Goal: Information Seeking & Learning: Check status

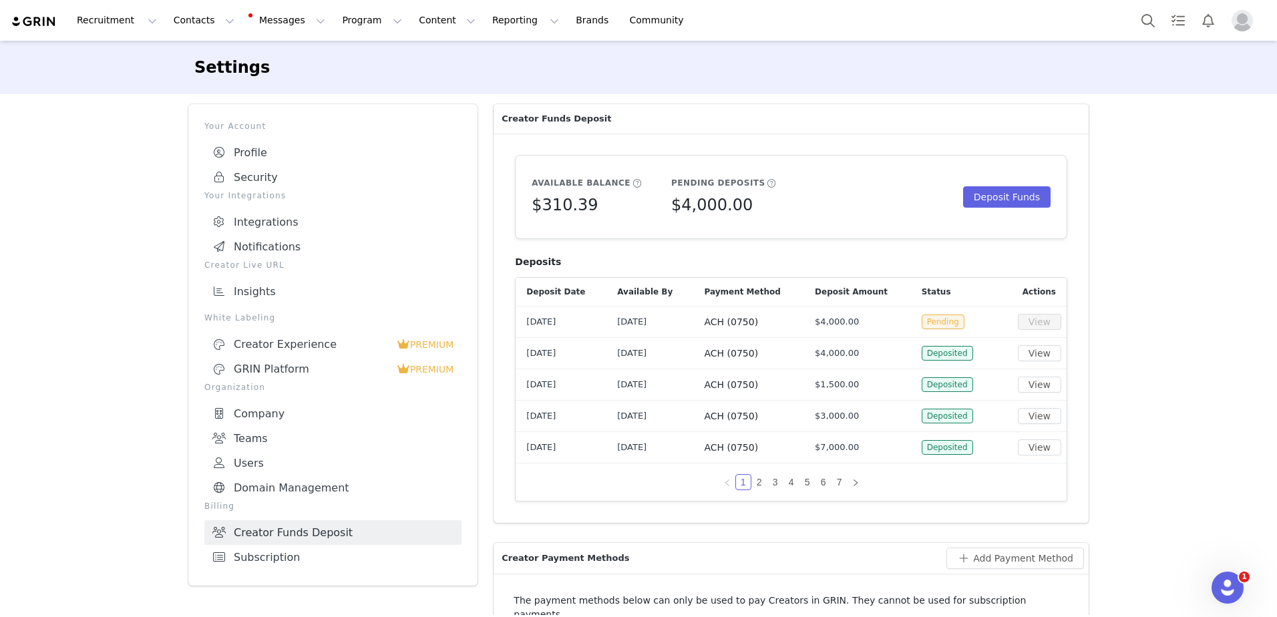
click at [1256, 24] on button "Profile" at bounding box center [1244, 20] width 43 height 21
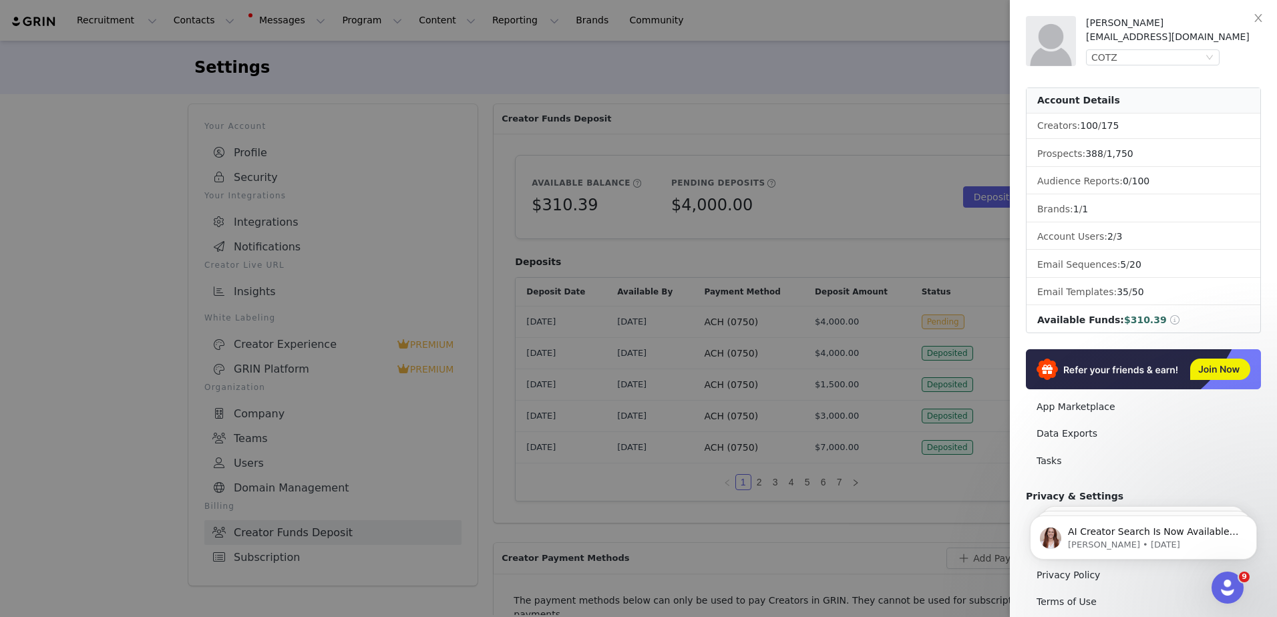
click at [337, 514] on div at bounding box center [638, 308] width 1277 height 617
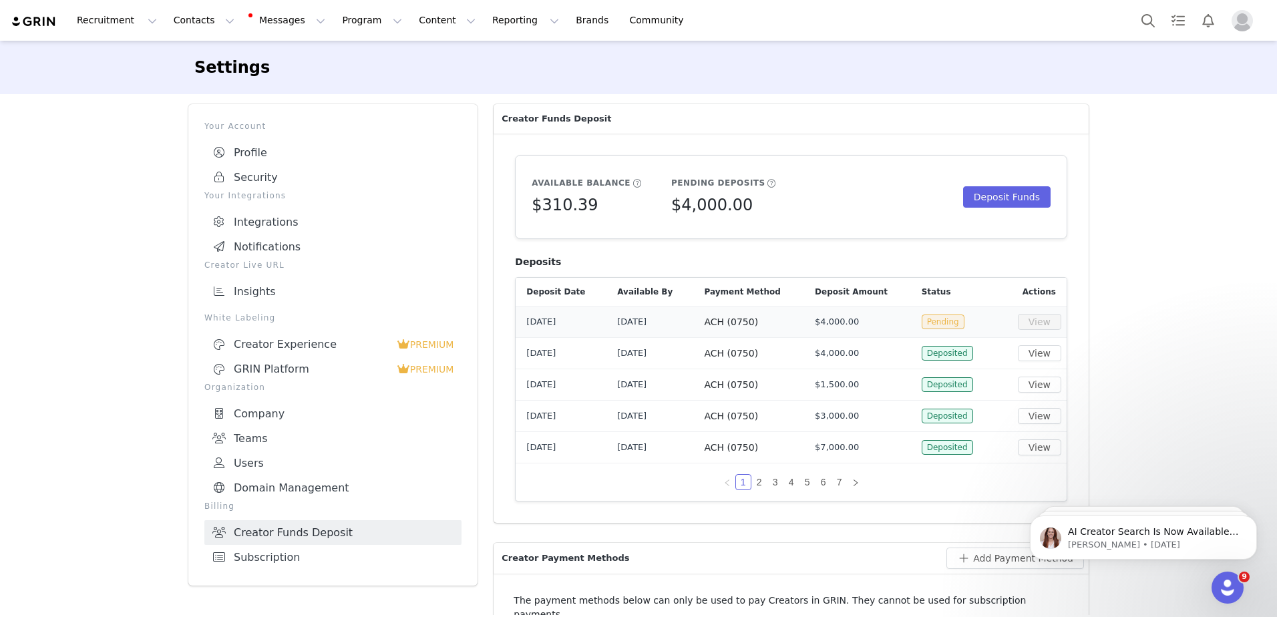
click at [642, 327] on span "[DATE]" at bounding box center [631, 322] width 29 height 10
click at [37, 24] on img at bounding box center [34, 21] width 47 height 13
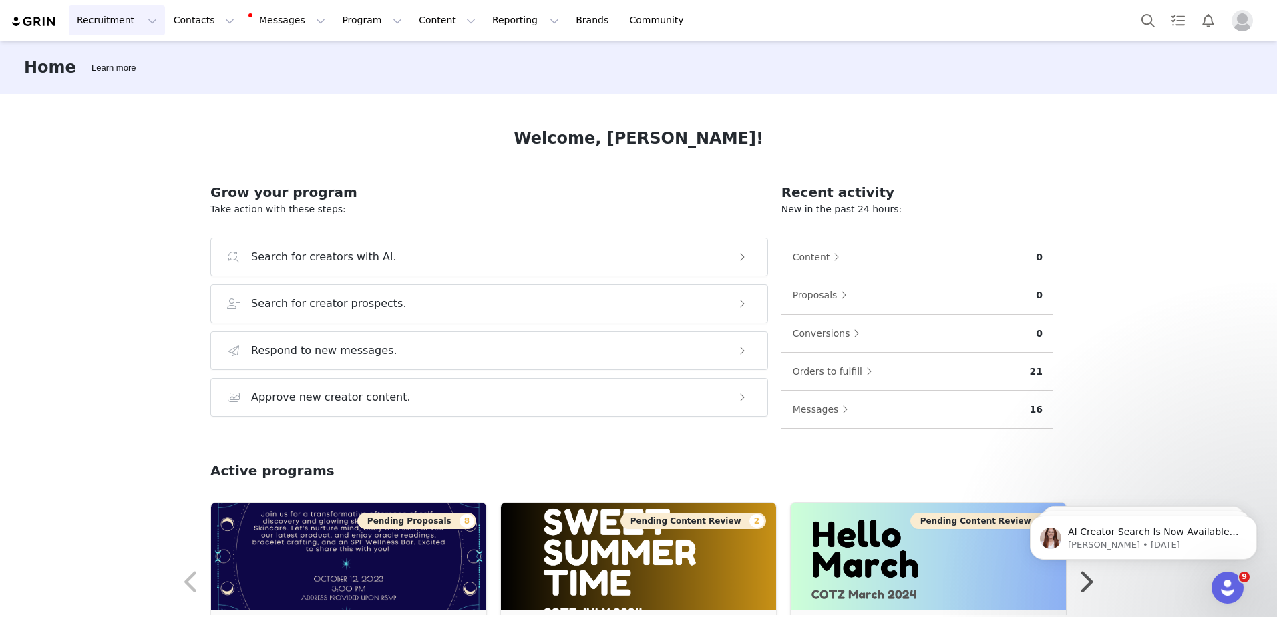
click at [113, 23] on button "Recruitment Recruitment" at bounding box center [117, 20] width 96 height 30
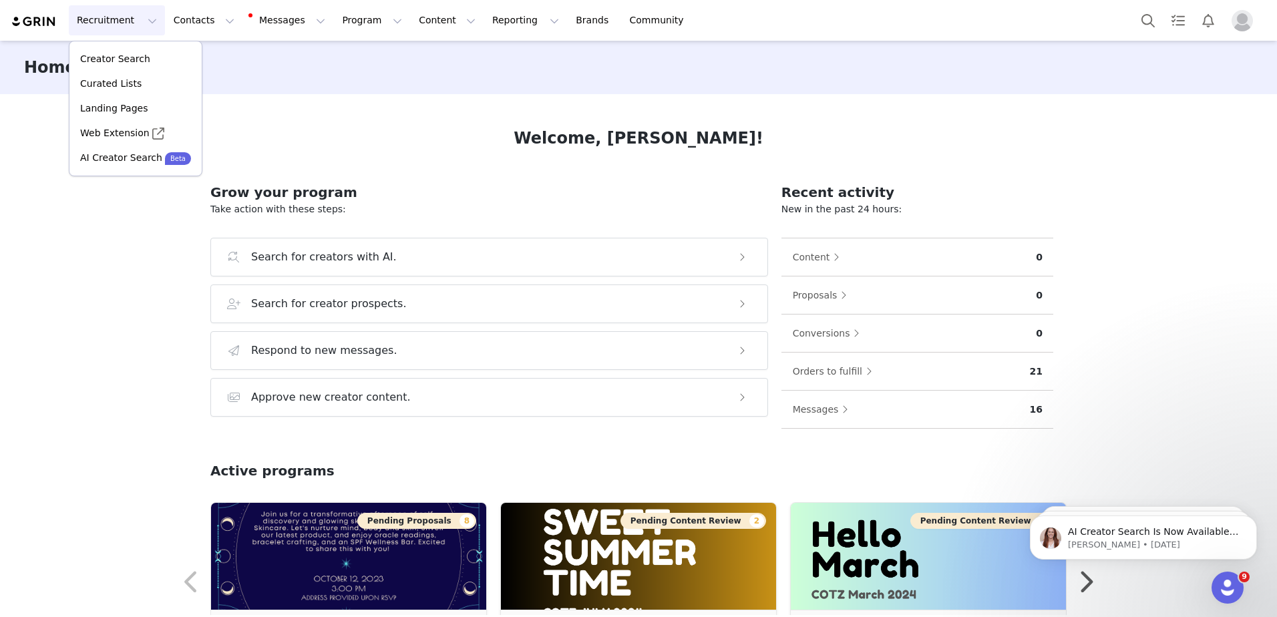
click at [1236, 27] on img "Profile" at bounding box center [1241, 20] width 21 height 21
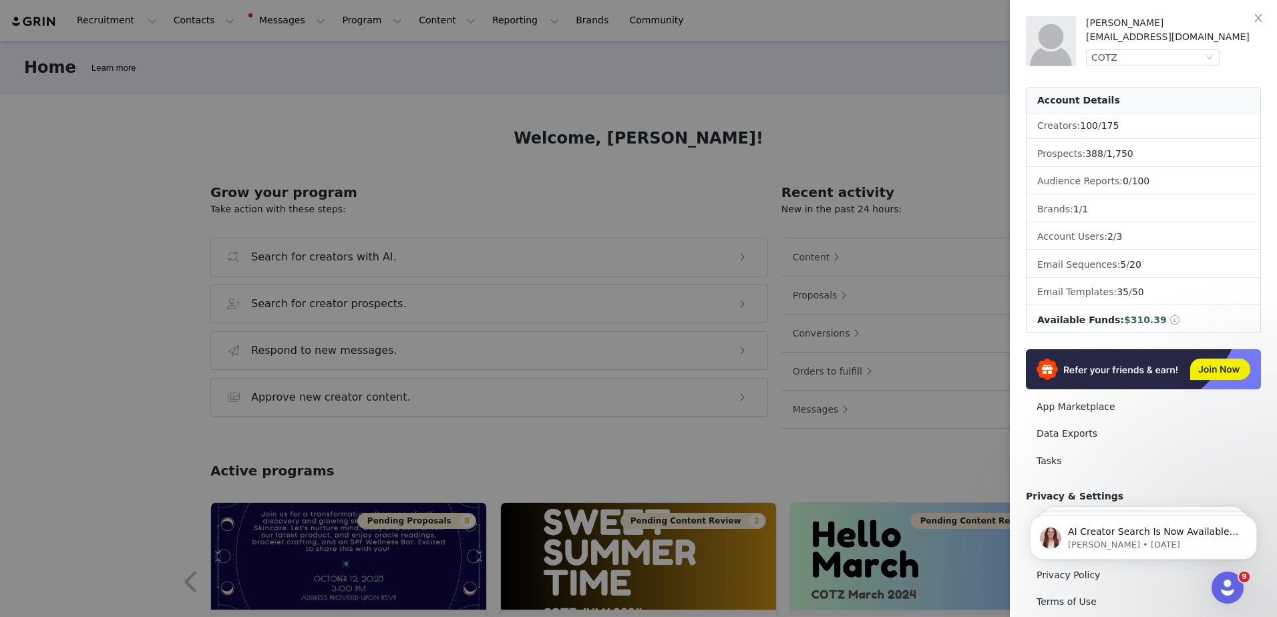
click at [1169, 319] on span at bounding box center [1175, 319] width 12 height 9
click at [1079, 324] on span "Available Funds:" at bounding box center [1080, 320] width 87 height 11
click at [696, 47] on div at bounding box center [638, 308] width 1277 height 617
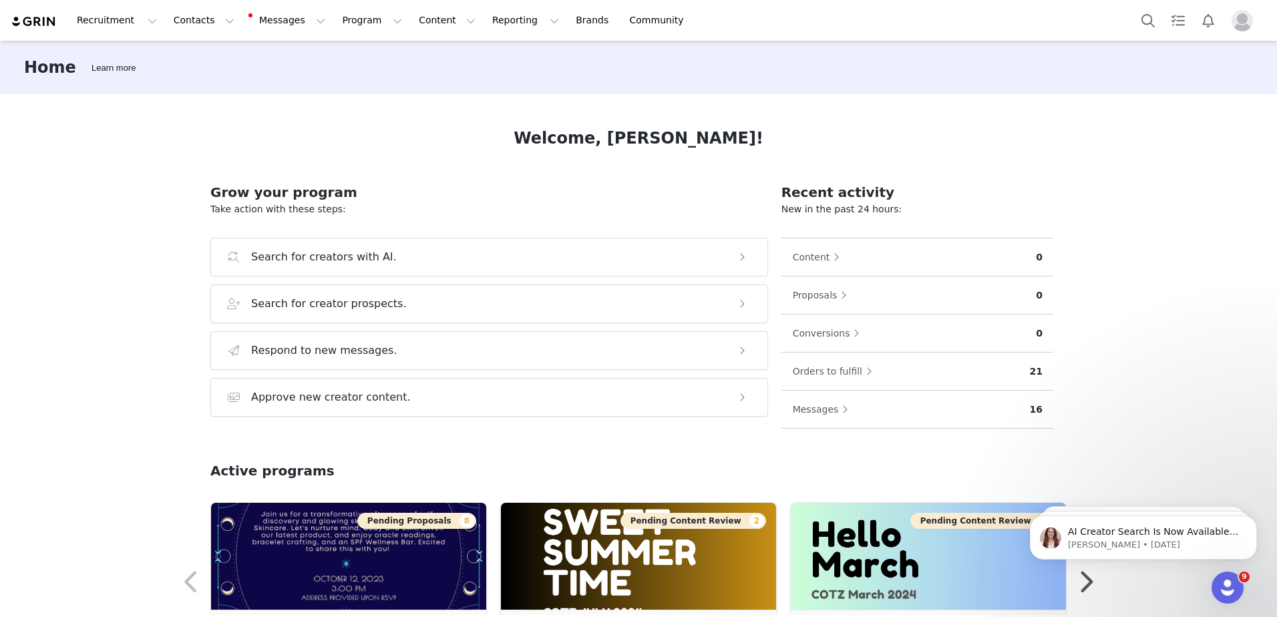
click at [1242, 14] on img "Profile" at bounding box center [1241, 20] width 21 height 21
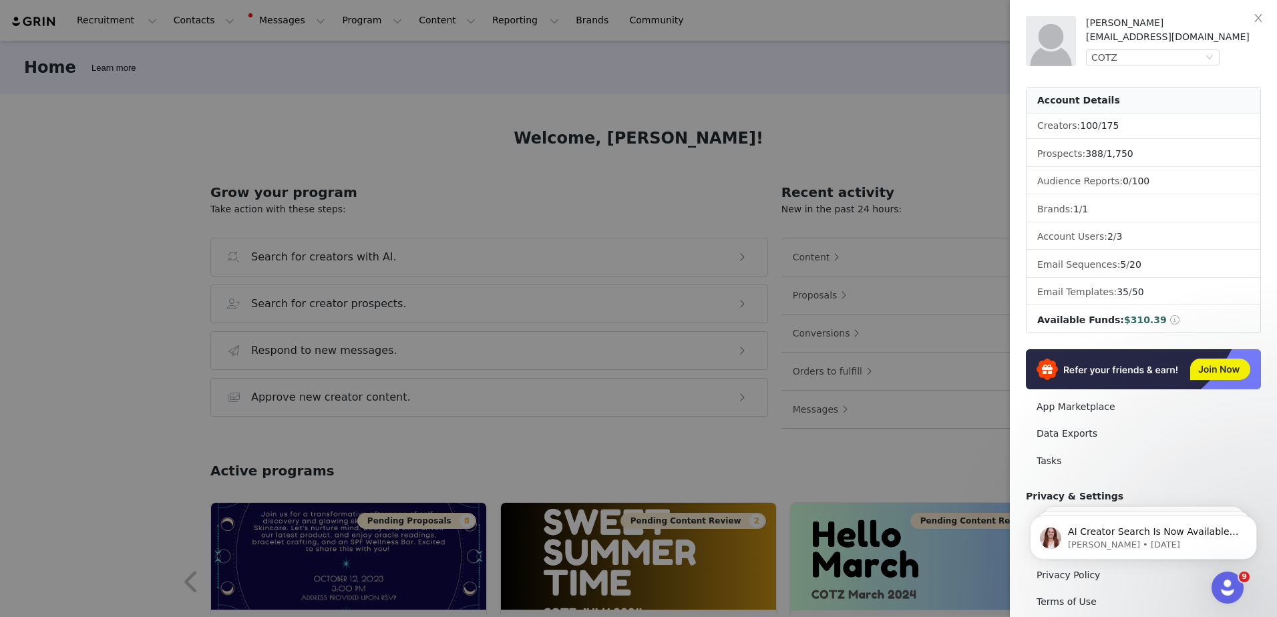
click at [1087, 324] on span "Available Funds:" at bounding box center [1080, 320] width 87 height 11
click at [811, 170] on div at bounding box center [638, 308] width 1277 height 617
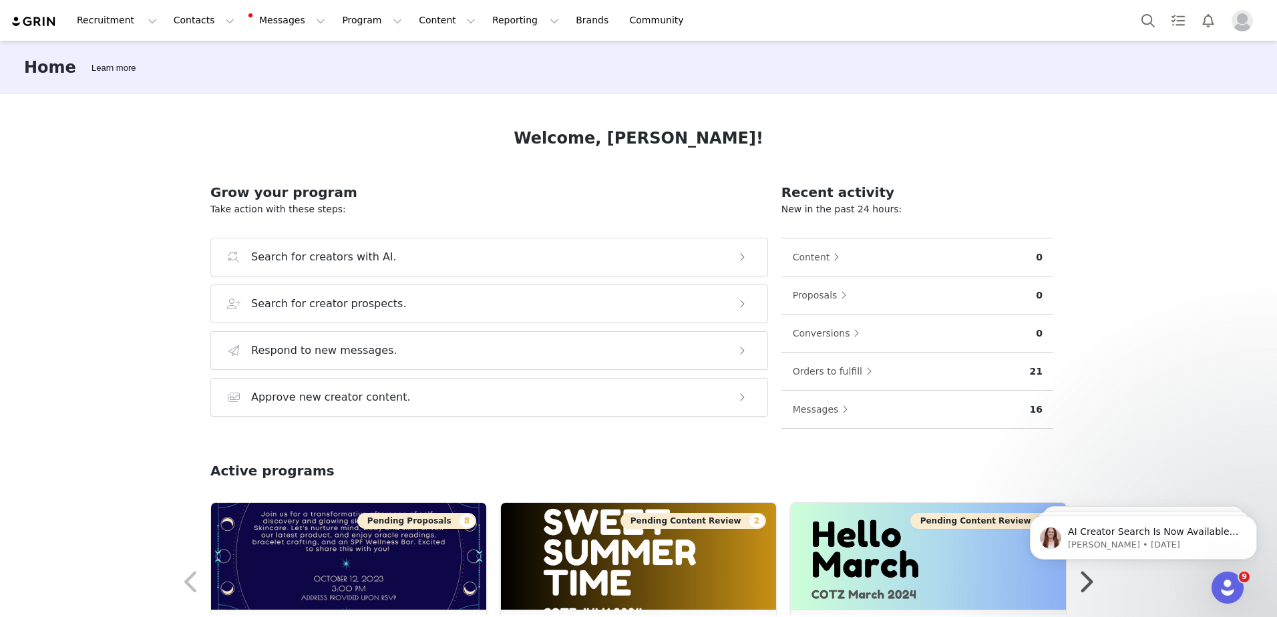
click at [914, 182] on div "Recent activity New in the past 24 hours: Content 0 Proposals 0 Conversions 0 O…" at bounding box center [917, 306] width 272 height 268
click at [1244, 18] on img "Profile" at bounding box center [1241, 20] width 21 height 21
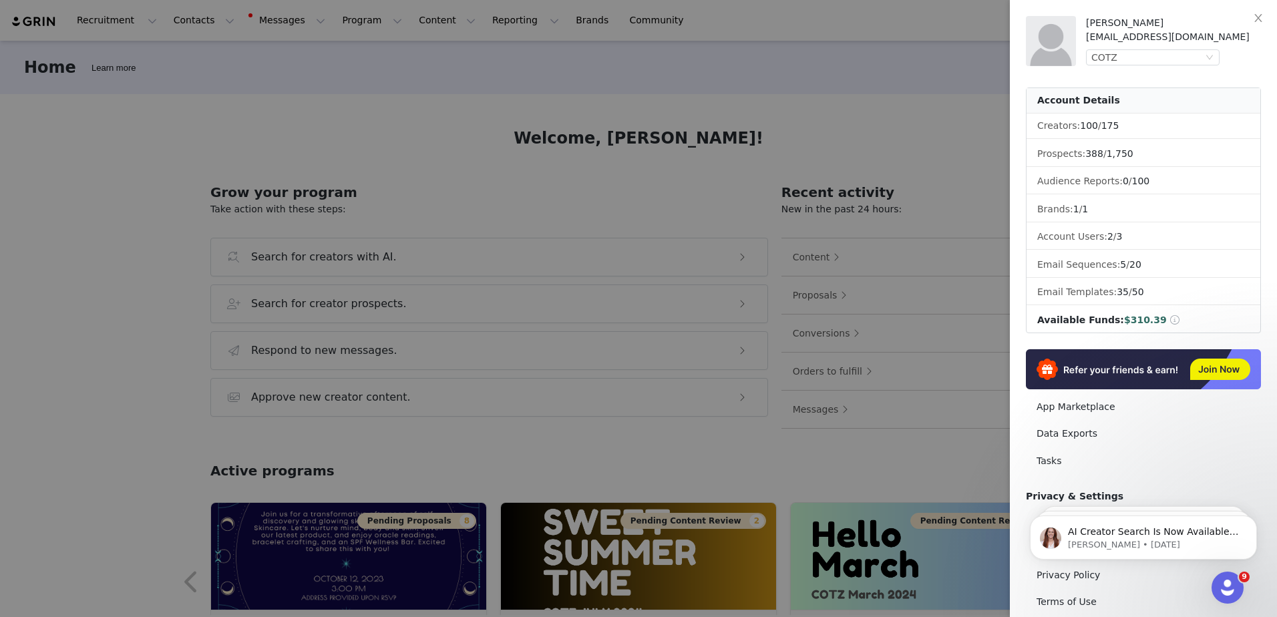
click at [1138, 320] on span "$310.39" at bounding box center [1145, 320] width 43 height 11
click at [1169, 317] on span at bounding box center [1175, 319] width 12 height 9
click at [693, 91] on div at bounding box center [638, 308] width 1277 height 617
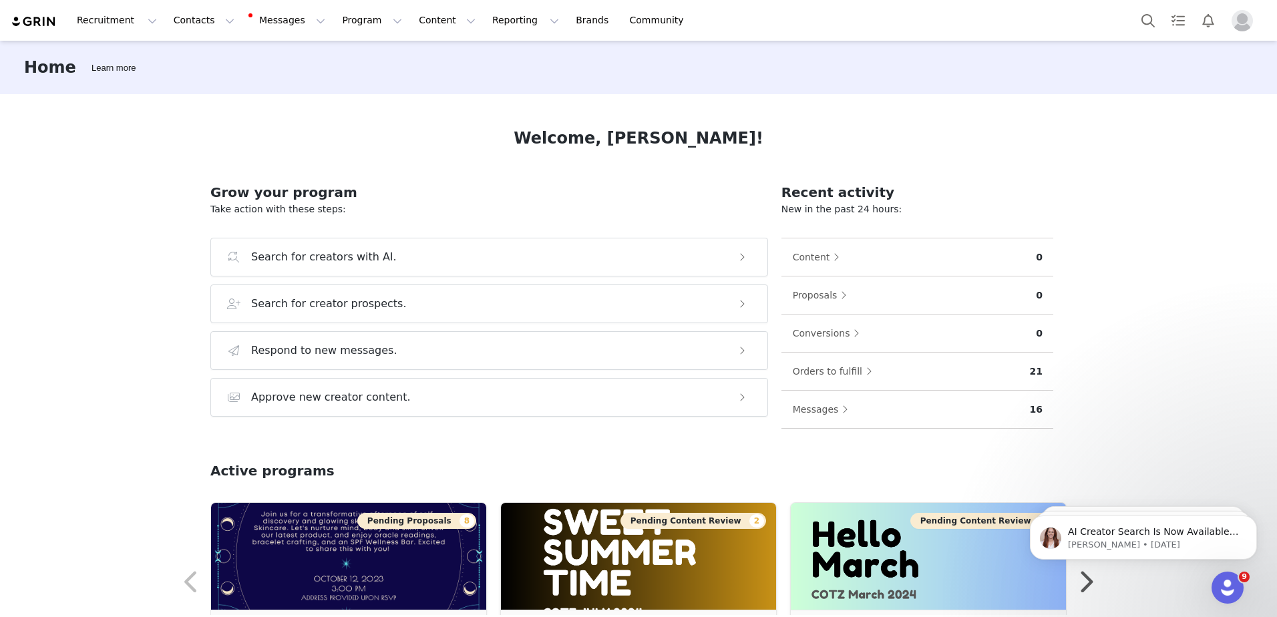
click at [1238, 12] on img "Profile" at bounding box center [1241, 20] width 21 height 21
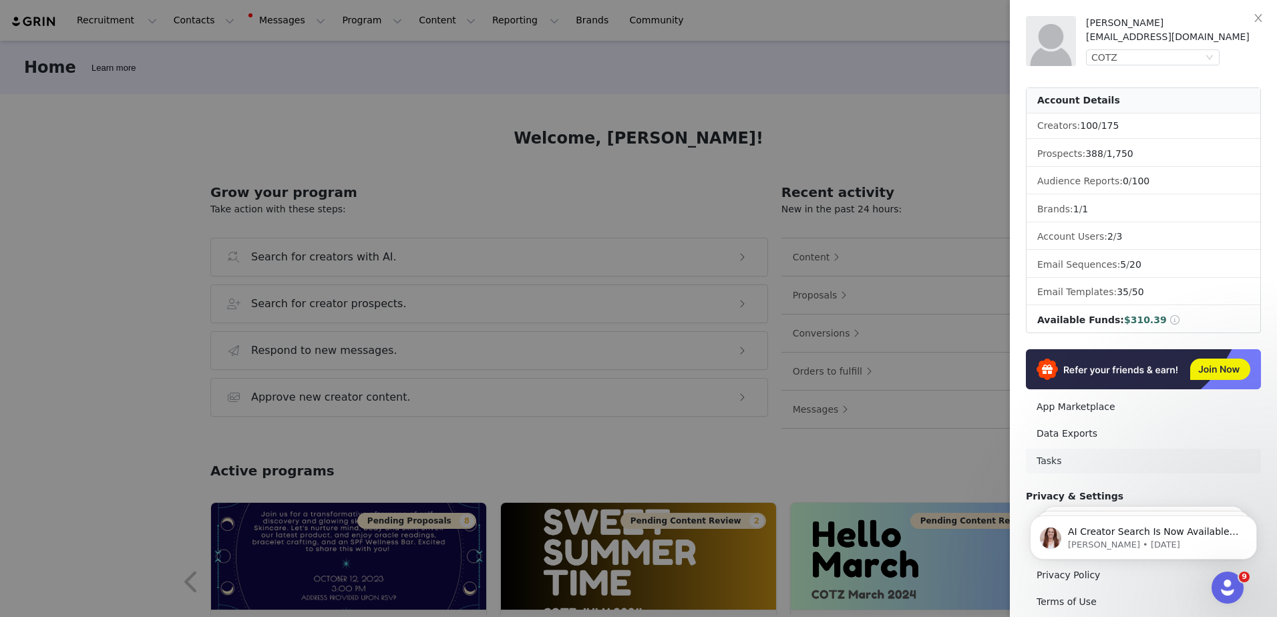
scroll to position [58, 0]
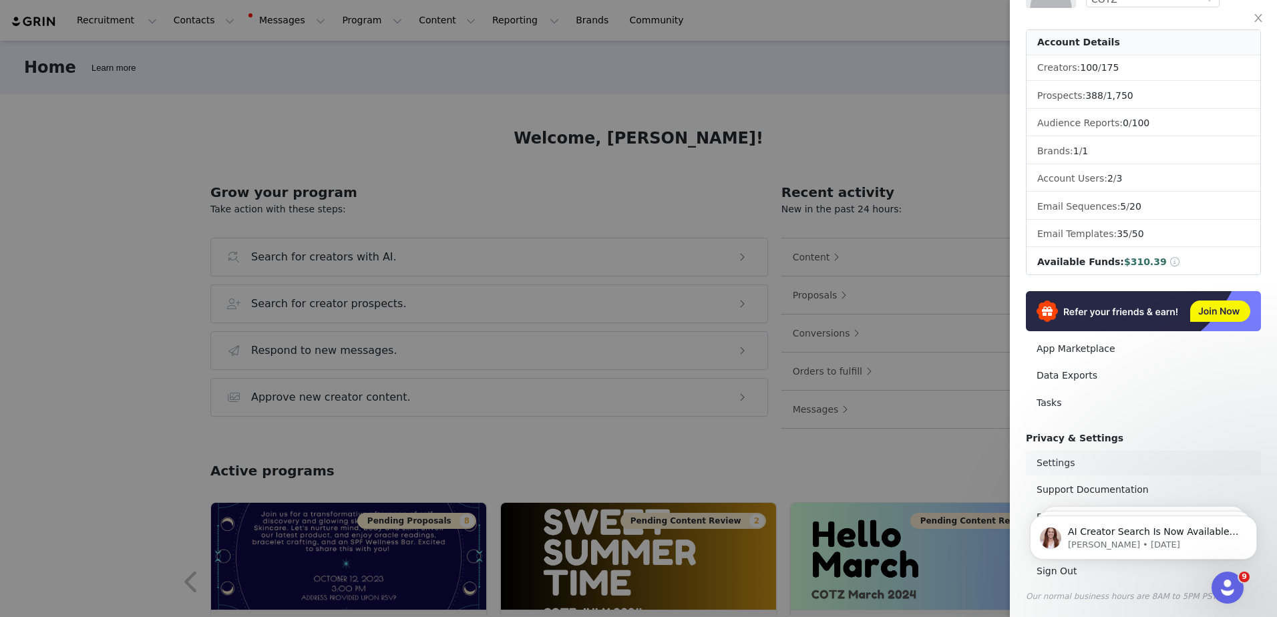
click at [1143, 463] on link "Settings" at bounding box center [1143, 463] width 235 height 25
select select "America/New_York"
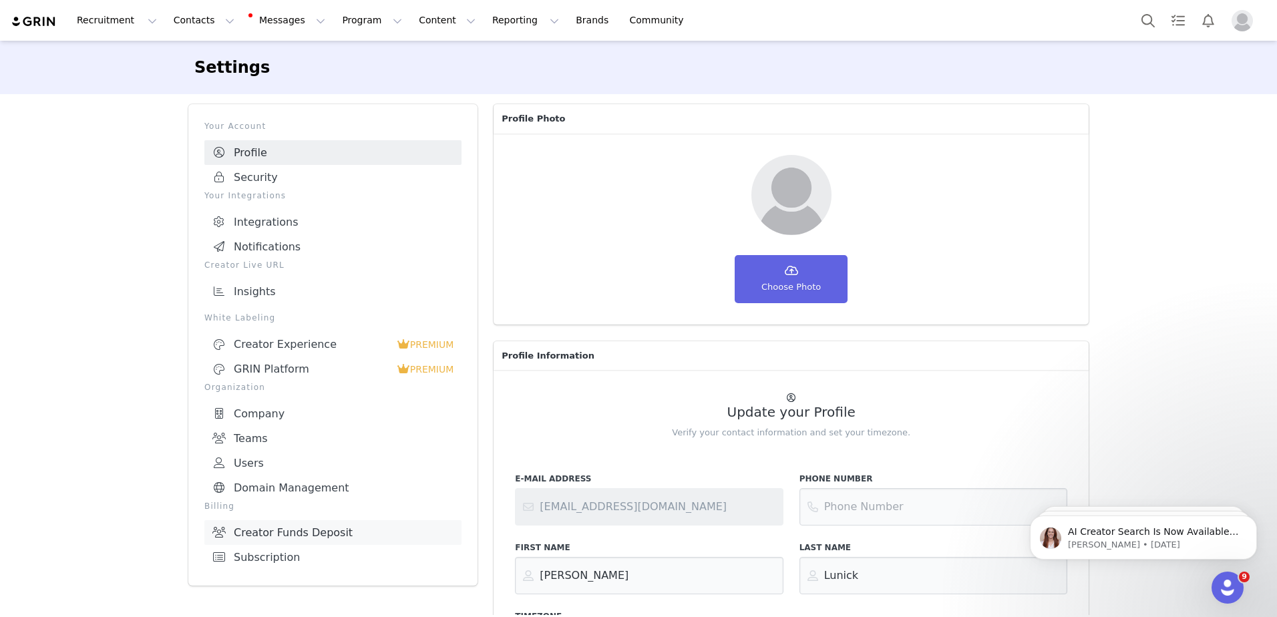
click at [380, 523] on link "Creator Funds Deposit" at bounding box center [332, 532] width 257 height 25
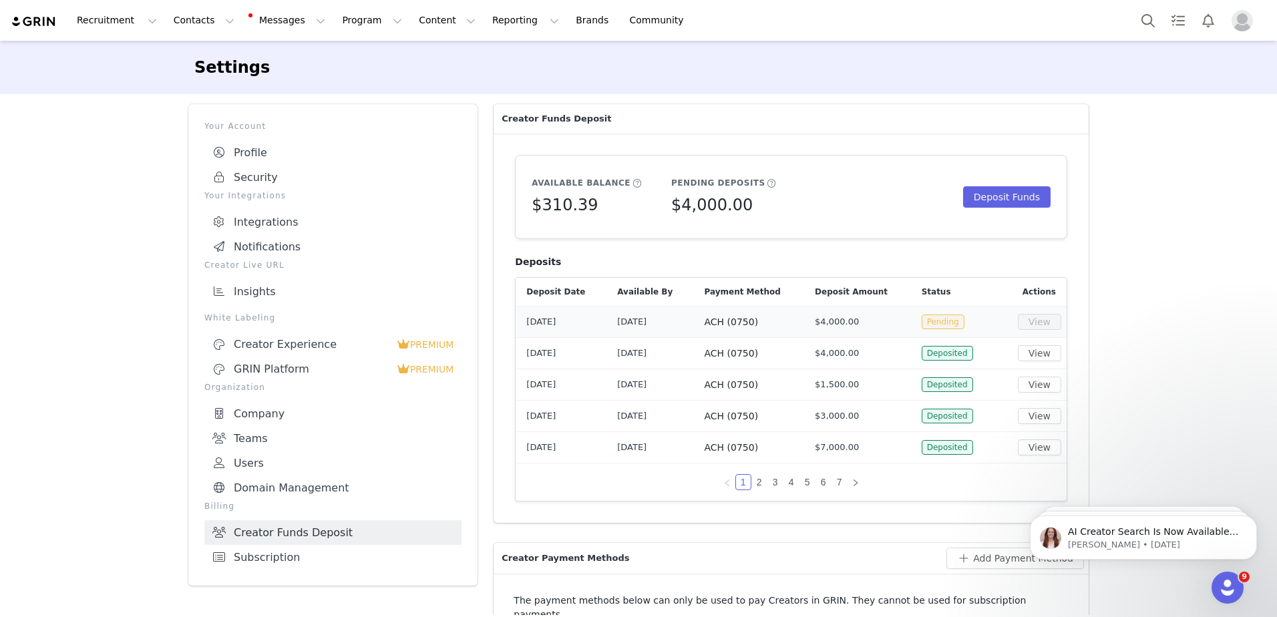
click at [931, 323] on span "Pending" at bounding box center [943, 322] width 43 height 15
click at [601, 335] on tr "[DATE] [DATE] ACH (0750) $4,000.00 Pending View" at bounding box center [791, 322] width 551 height 31
